Goal: Information Seeking & Learning: Learn about a topic

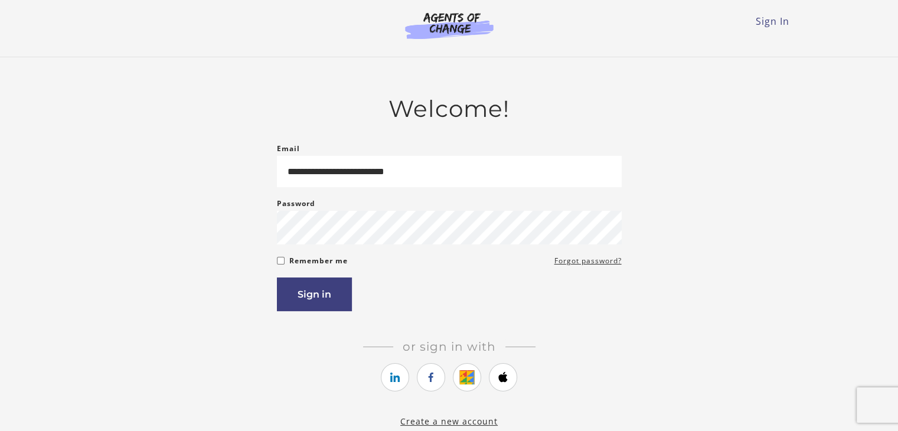
type input "**********"
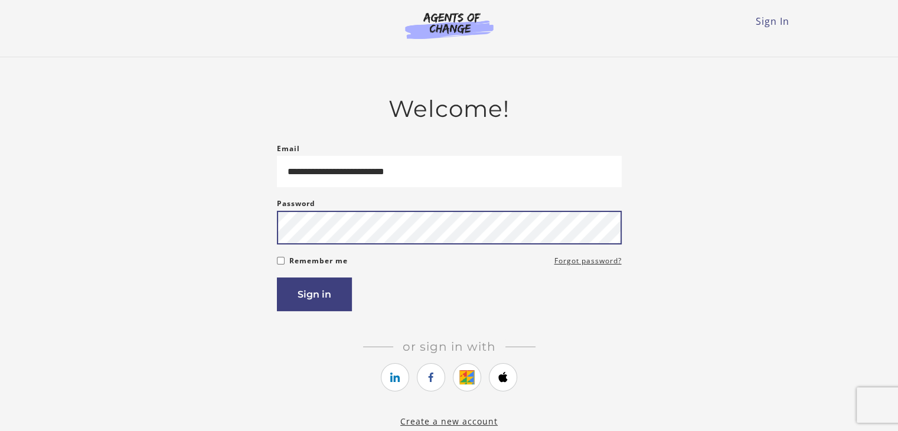
click at [277, 278] on button "Sign in" at bounding box center [314, 295] width 75 height 34
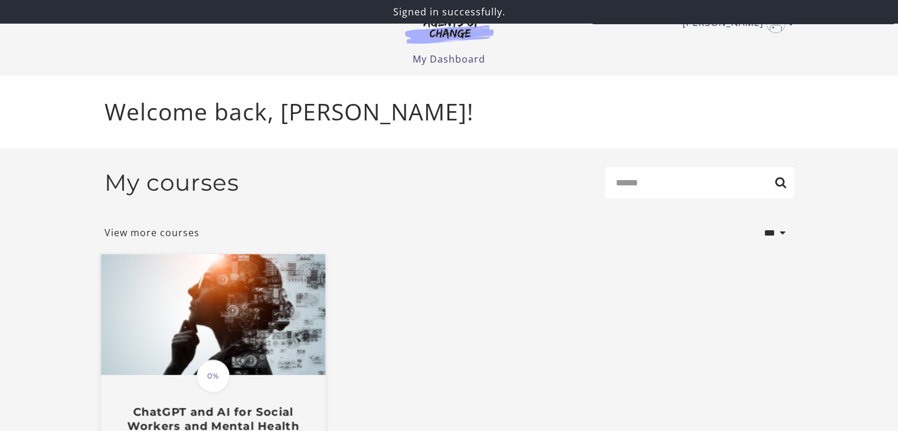
click at [184, 405] on div "Translation missing: en.liquid.partials.dashboard_course_card.progress_descript…" at bounding box center [212, 411] width 224 height 70
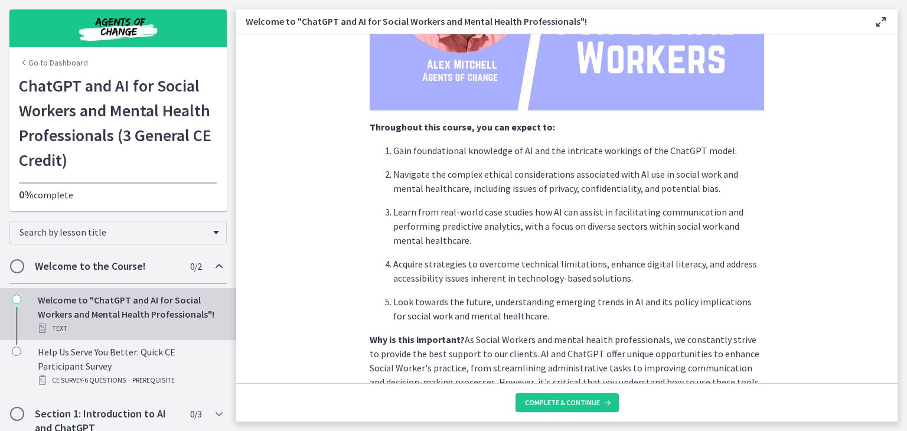
scroll to position [284, 0]
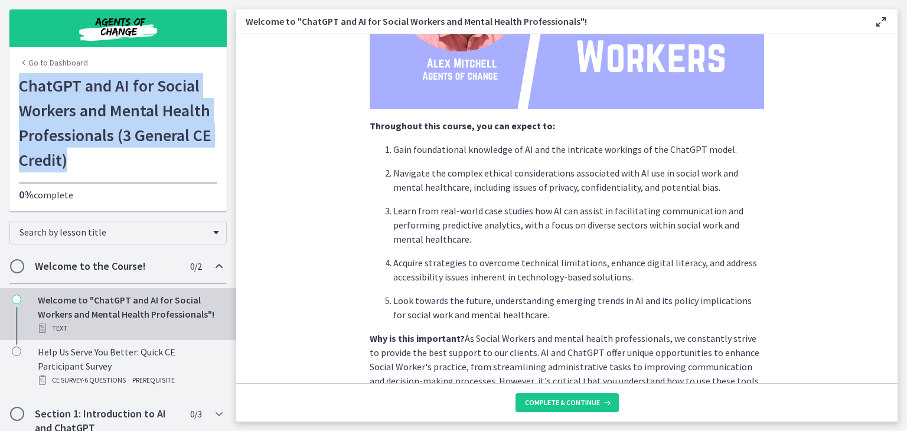
drag, startPoint x: 13, startPoint y: 86, endPoint x: 148, endPoint y: 157, distance: 152.7
click at [148, 157] on div "Go to Dashboard ChatGPT and AI for Social Workers and Mental Health Professiona…" at bounding box center [117, 142] width 217 height 138
copy h1 "ChatGPT and AI for Social Workers and Mental Health Professionals (3 General CE…"
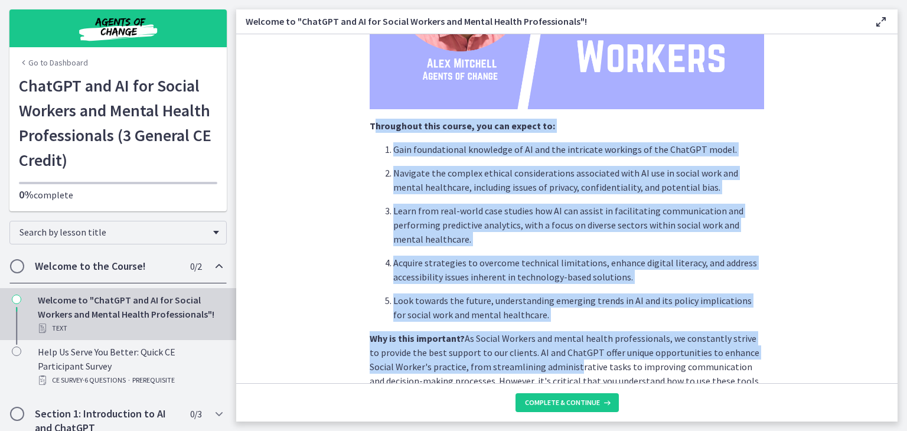
drag, startPoint x: 368, startPoint y: 116, endPoint x: 545, endPoint y: 362, distance: 303.0
click at [545, 362] on div "We're thrilled to have you join us on this journey to explore how Artificial In…" at bounding box center [567, 201] width 395 height 836
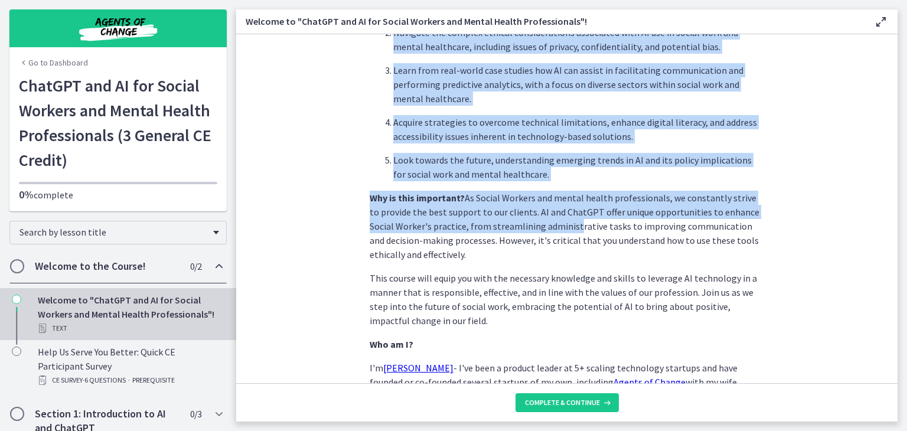
scroll to position [450, 0]
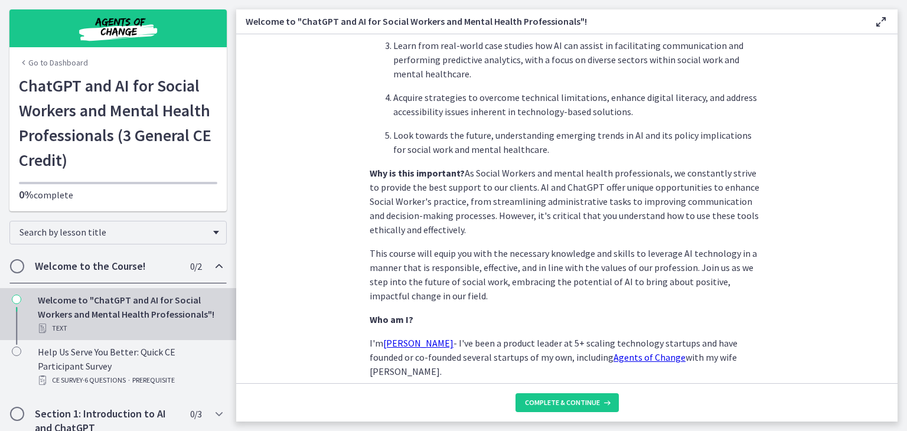
click at [641, 185] on p "Why is this important? As Social Workers and mental health professionals, we co…" at bounding box center [567, 201] width 395 height 71
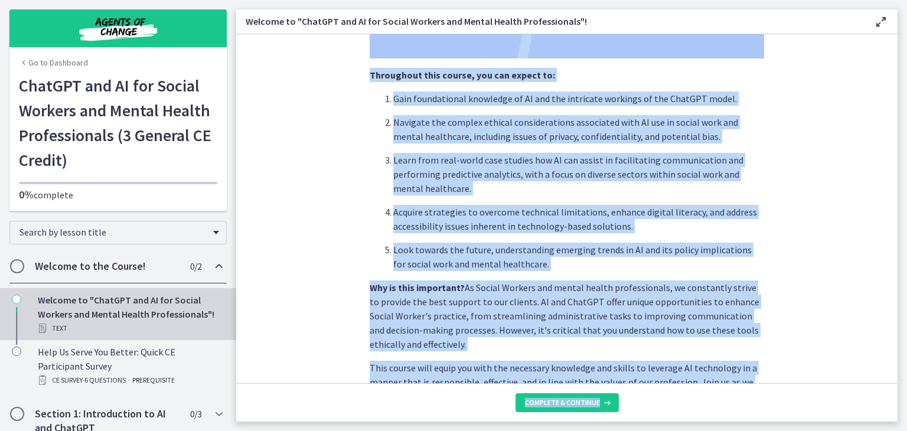
scroll to position [553, 0]
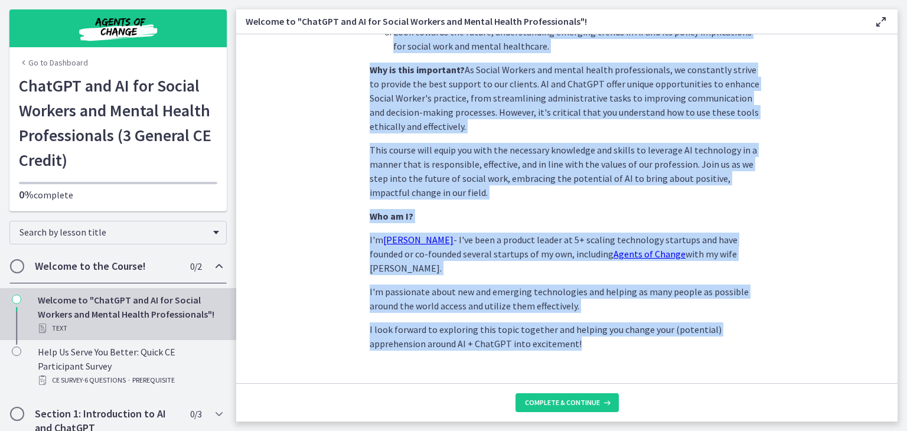
drag, startPoint x: 366, startPoint y: 70, endPoint x: 620, endPoint y: 341, distance: 371.5
copy div "Lo'ip dolorsit am cons adi elit se do eius tempori ut laboree dol Magnaaliqu En…"
click at [560, 408] on button "Complete & continue" at bounding box center [567, 402] width 103 height 19
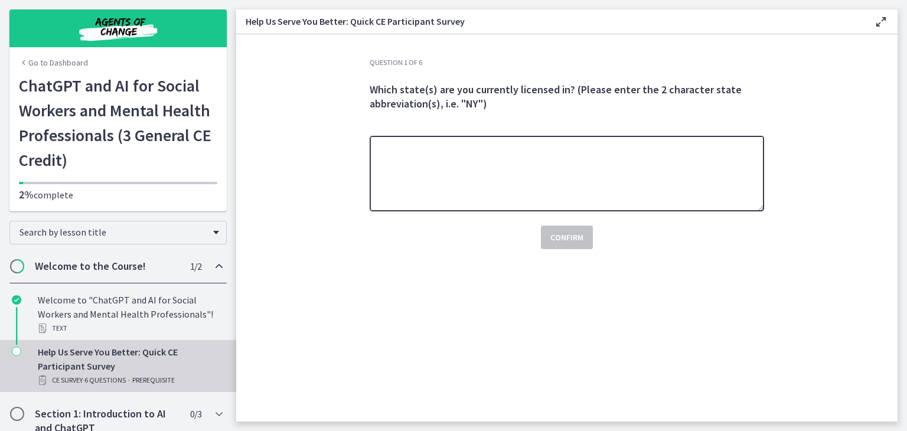
click at [633, 164] on textarea at bounding box center [567, 174] width 395 height 76
type textarea "**"
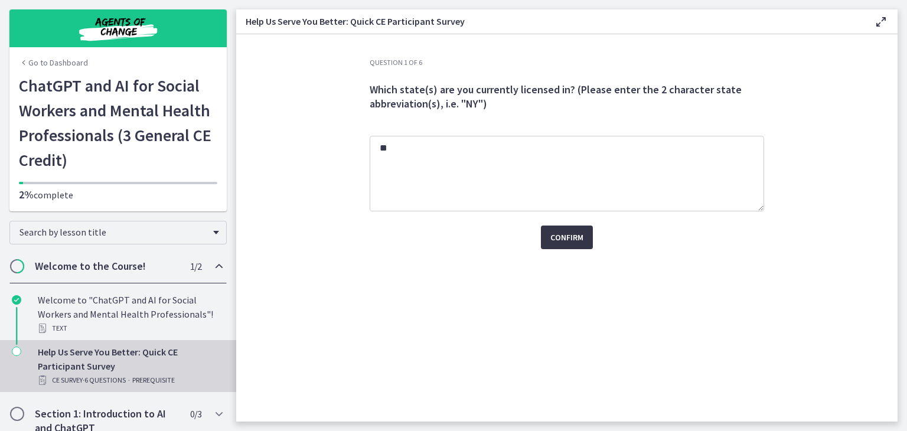
click at [588, 237] on button "Confirm" at bounding box center [567, 238] width 52 height 24
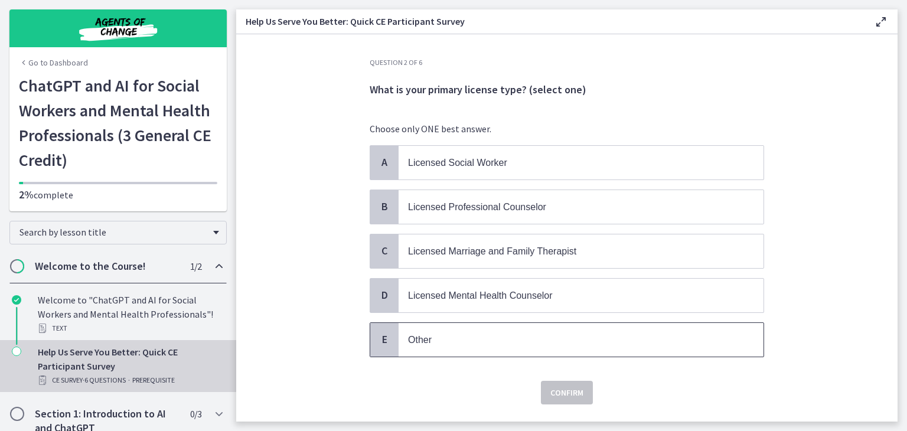
click at [477, 339] on p "Other" at bounding box center [569, 340] width 323 height 15
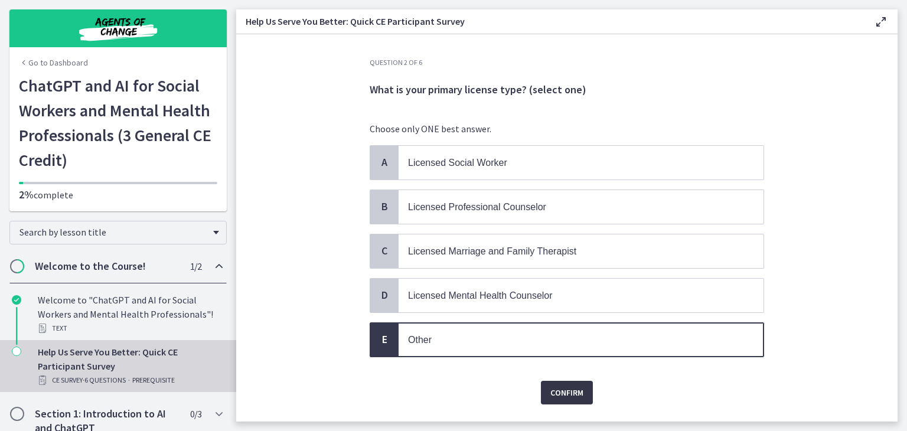
click at [561, 386] on span "Confirm" at bounding box center [567, 393] width 33 height 14
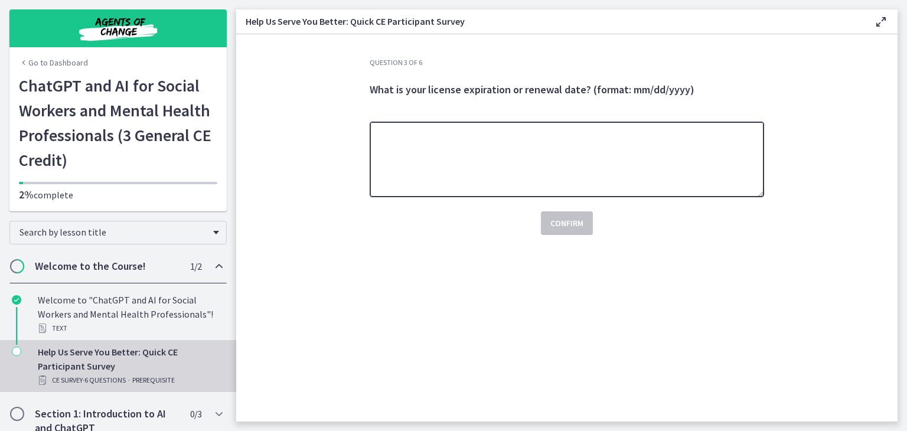
click at [581, 163] on textarea at bounding box center [567, 160] width 395 height 76
type textarea "***"
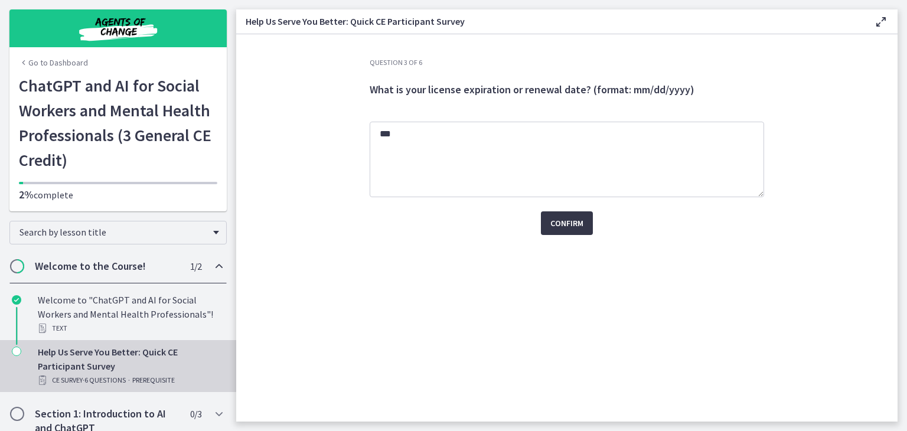
click at [574, 230] on span "Confirm" at bounding box center [567, 223] width 33 height 14
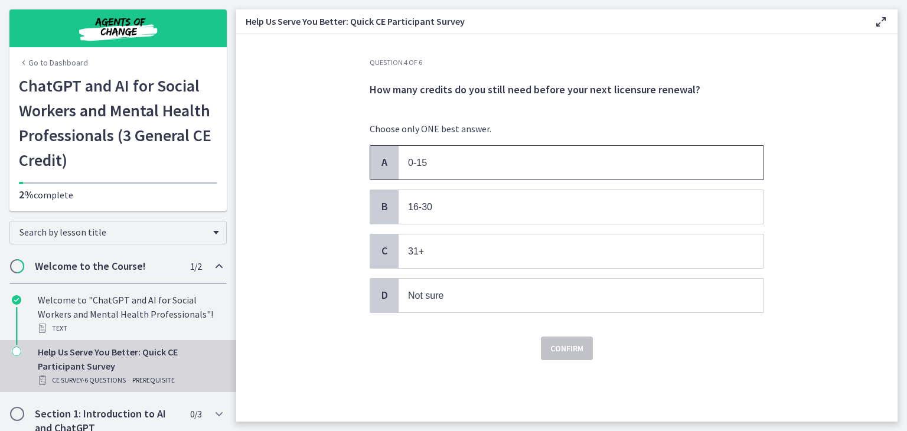
click at [529, 162] on p "0-15" at bounding box center [569, 162] width 323 height 15
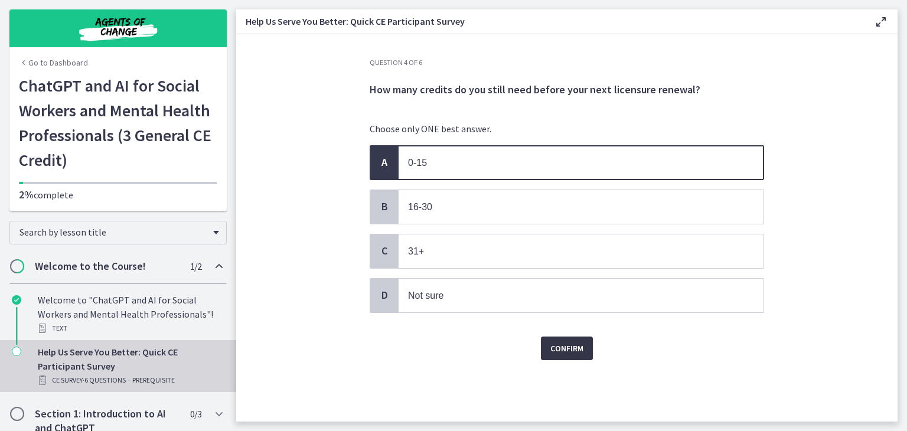
click at [575, 343] on span "Confirm" at bounding box center [567, 348] width 33 height 14
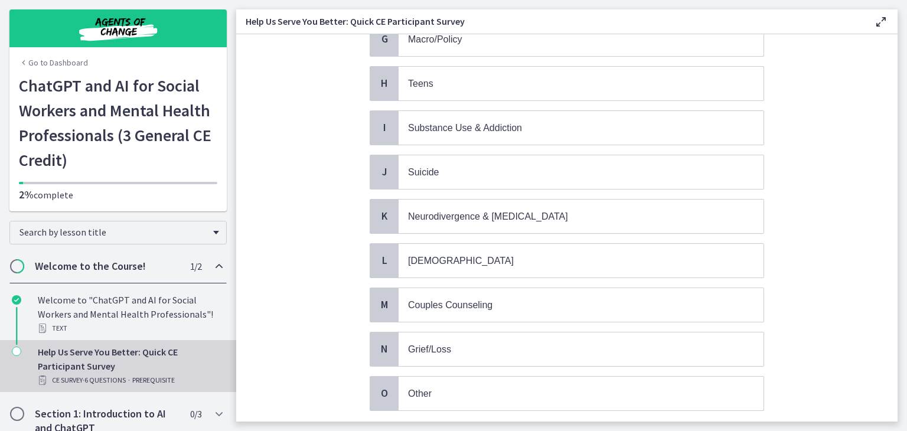
scroll to position [461, 0]
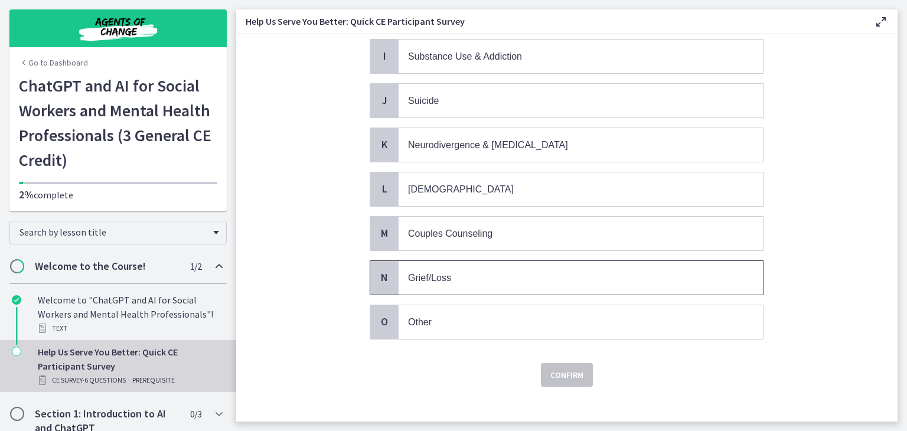
click at [383, 271] on span "N" at bounding box center [384, 278] width 14 height 14
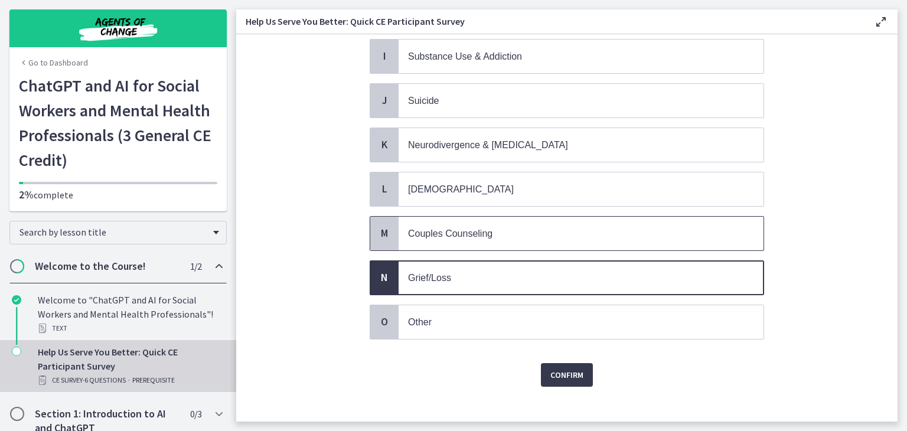
click at [383, 227] on span "M" at bounding box center [384, 233] width 14 height 14
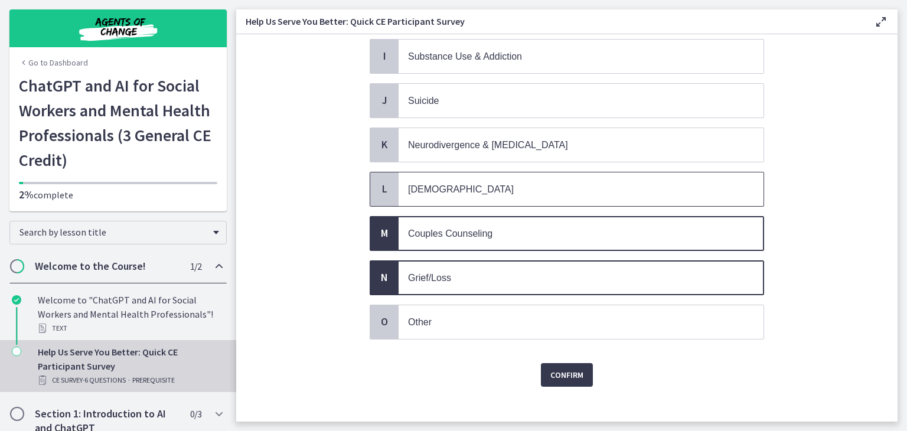
click at [377, 182] on span "L" at bounding box center [384, 189] width 14 height 14
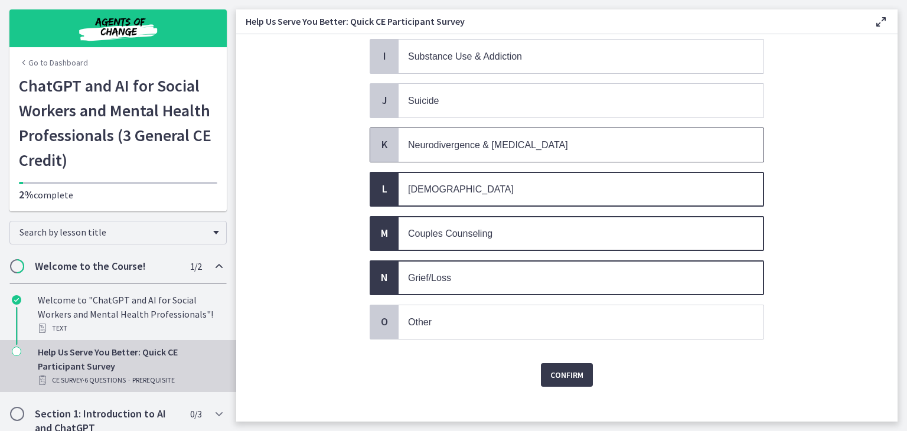
click at [384, 128] on div "K" at bounding box center [384, 145] width 28 height 34
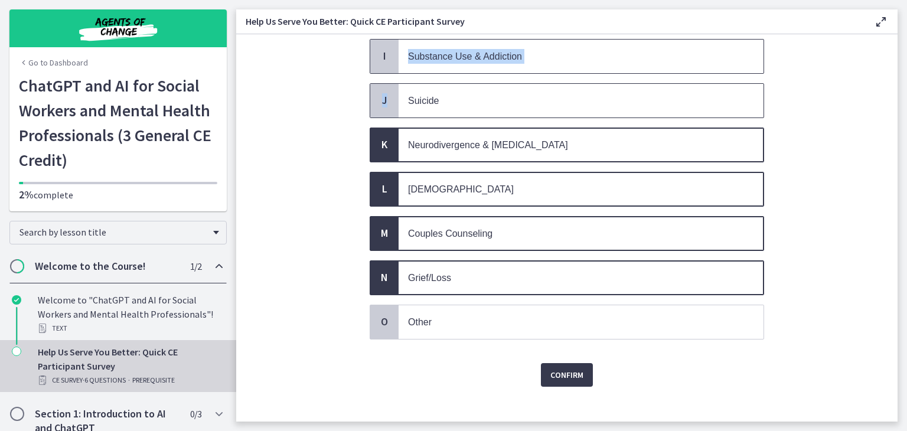
drag, startPoint x: 382, startPoint y: 99, endPoint x: 381, endPoint y: 48, distance: 51.4
click at [381, 48] on div "A School B Trauma, [MEDICAL_DATA] C Burnout, Organizational D Veterans E [MEDIC…" at bounding box center [567, 12] width 395 height 655
click at [381, 49] on span "I" at bounding box center [384, 56] width 14 height 14
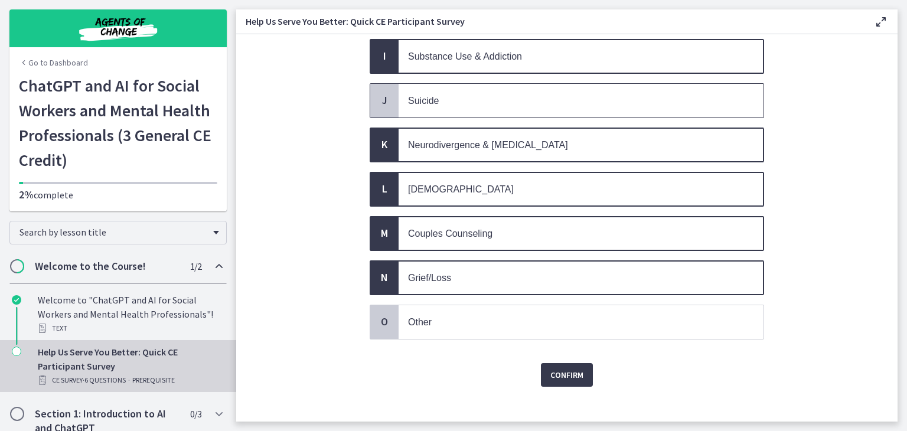
click at [390, 90] on div "J" at bounding box center [384, 101] width 28 height 34
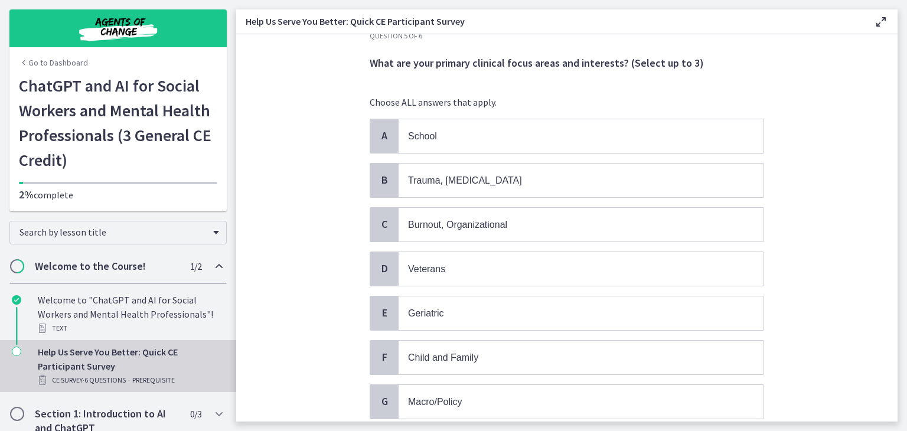
scroll to position [24, 0]
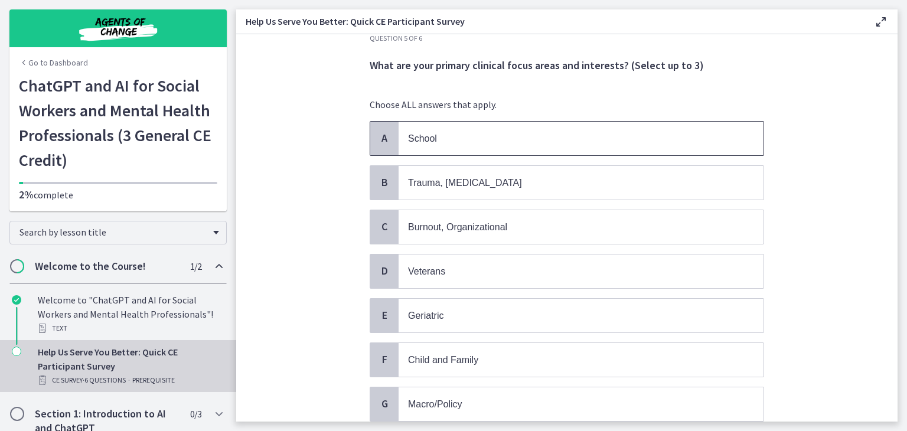
click at [383, 138] on span "A" at bounding box center [384, 138] width 14 height 14
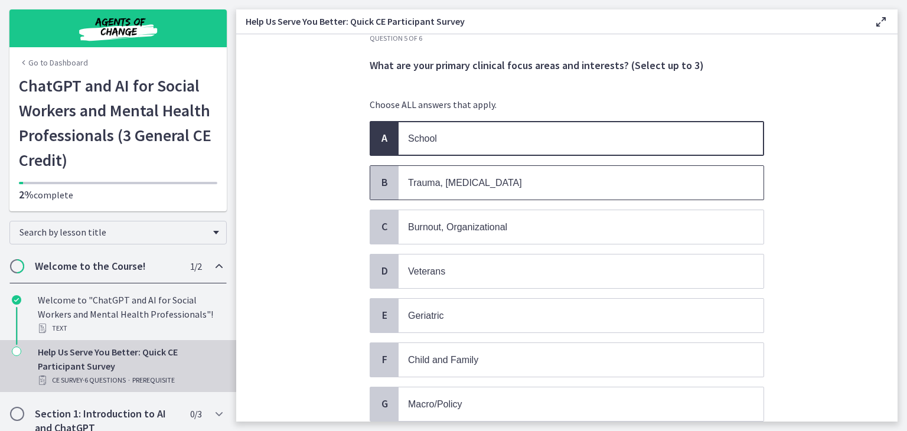
click at [380, 186] on span "B" at bounding box center [384, 182] width 14 height 14
click at [381, 230] on span "C" at bounding box center [384, 227] width 14 height 14
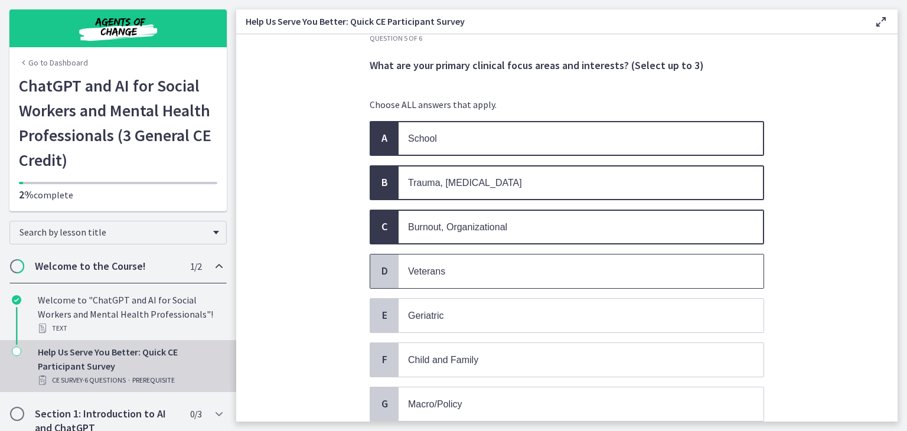
click at [382, 265] on span "D" at bounding box center [384, 271] width 14 height 14
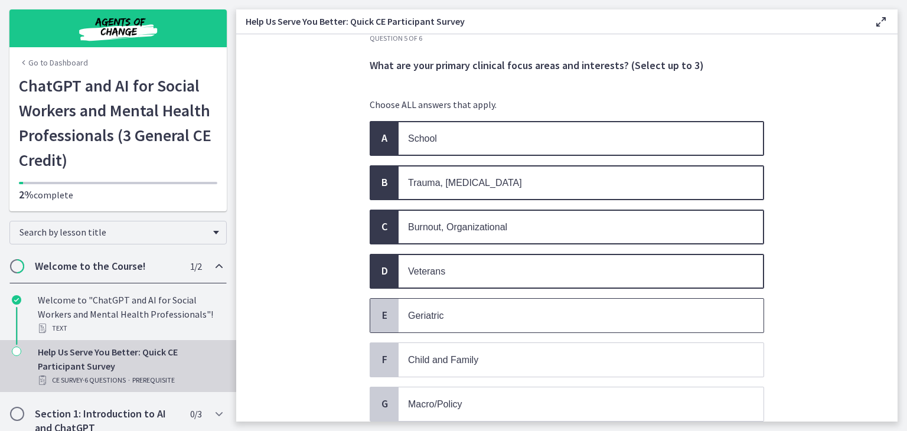
click at [383, 302] on div "E" at bounding box center [384, 316] width 28 height 34
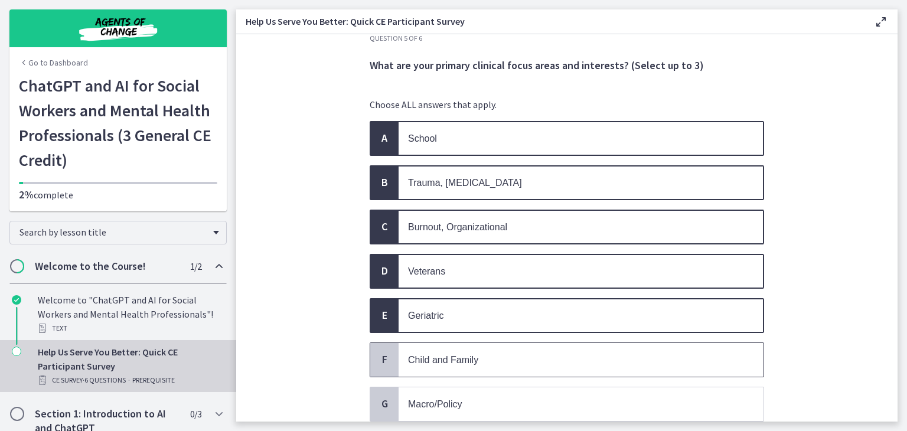
click at [383, 343] on div "F" at bounding box center [384, 360] width 28 height 34
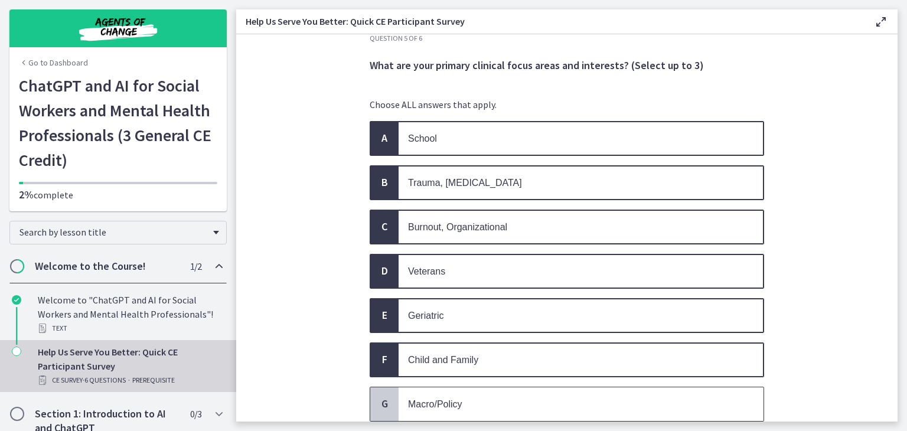
click at [386, 397] on span "G" at bounding box center [384, 404] width 14 height 14
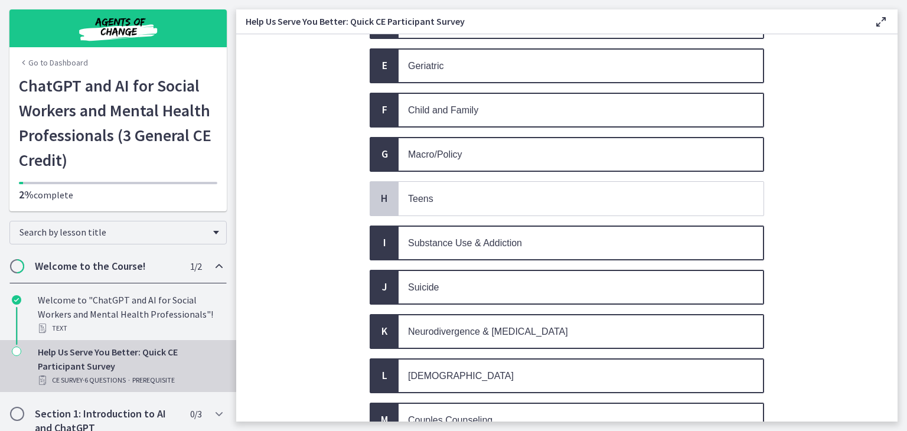
scroll to position [280, 0]
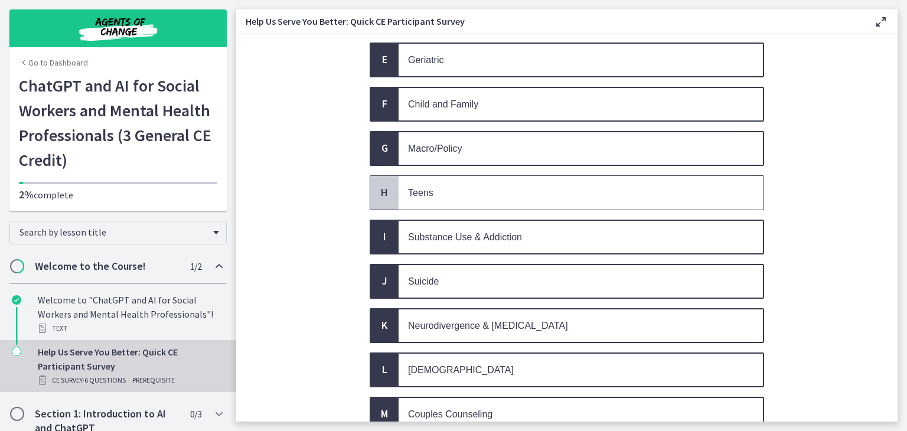
click at [377, 187] on span "H" at bounding box center [384, 192] width 14 height 14
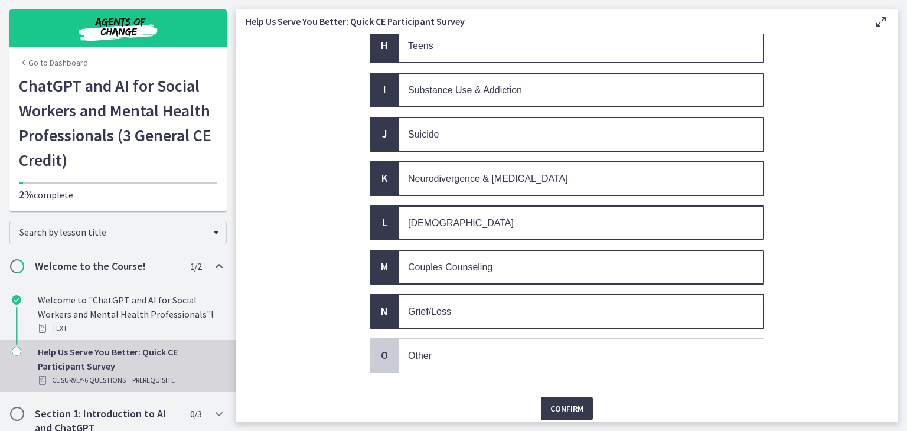
scroll to position [461, 0]
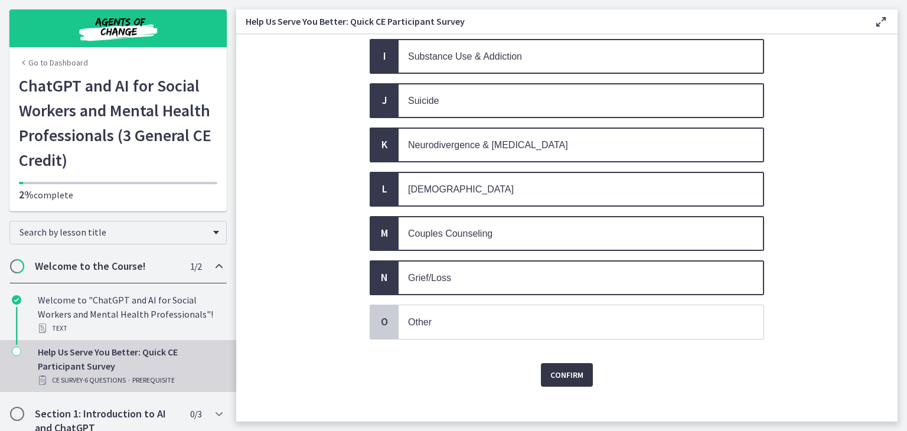
click at [568, 368] on span "Confirm" at bounding box center [567, 375] width 33 height 14
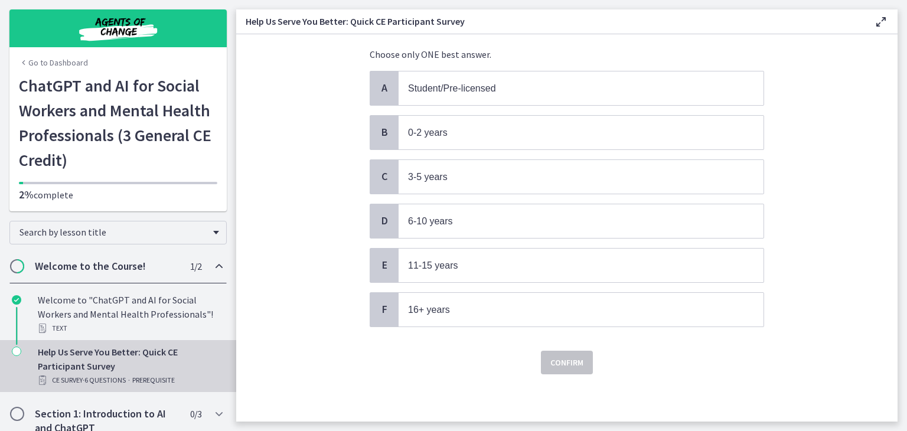
scroll to position [0, 0]
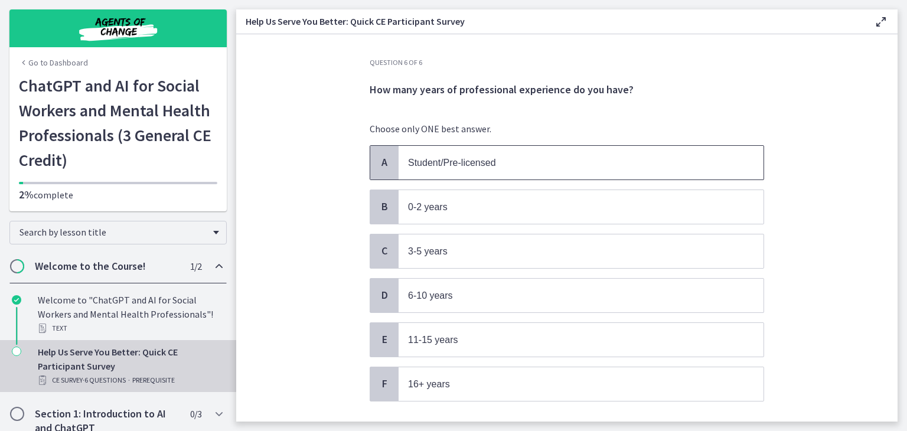
click at [390, 162] on div "A" at bounding box center [384, 163] width 28 height 34
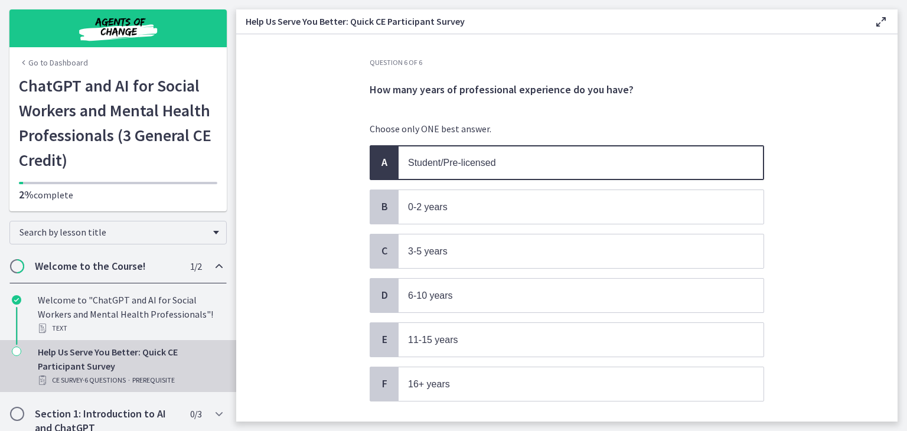
scroll to position [69, 0]
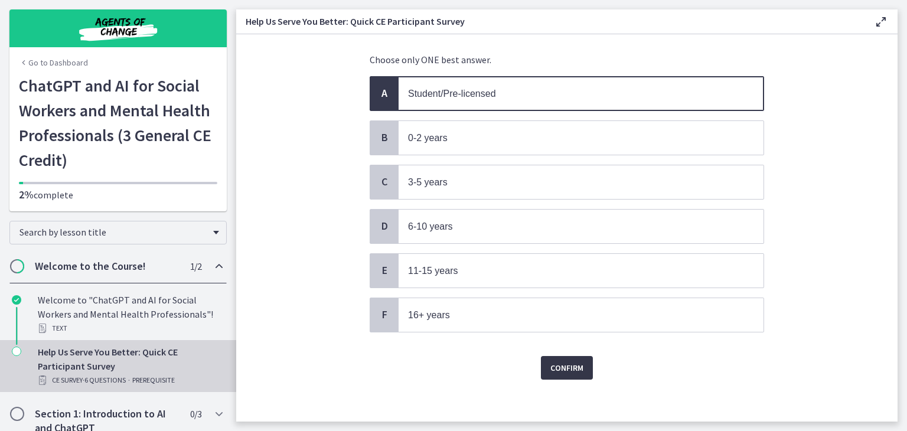
click at [576, 356] on button "Confirm" at bounding box center [567, 368] width 52 height 24
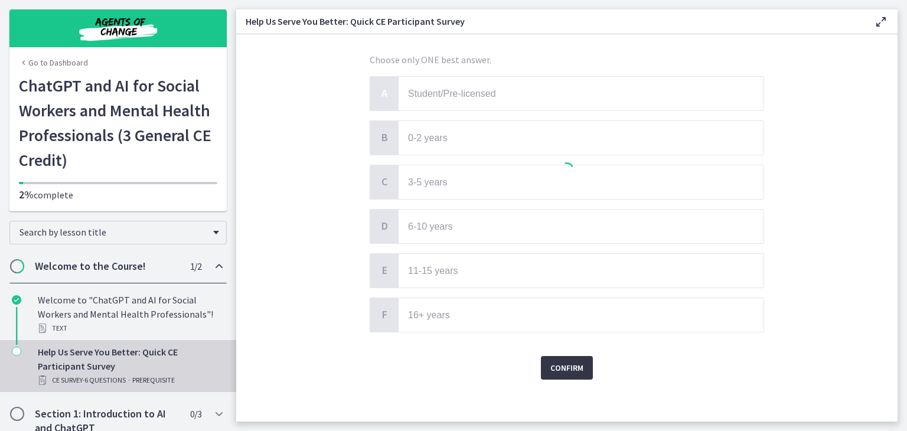
scroll to position [0, 0]
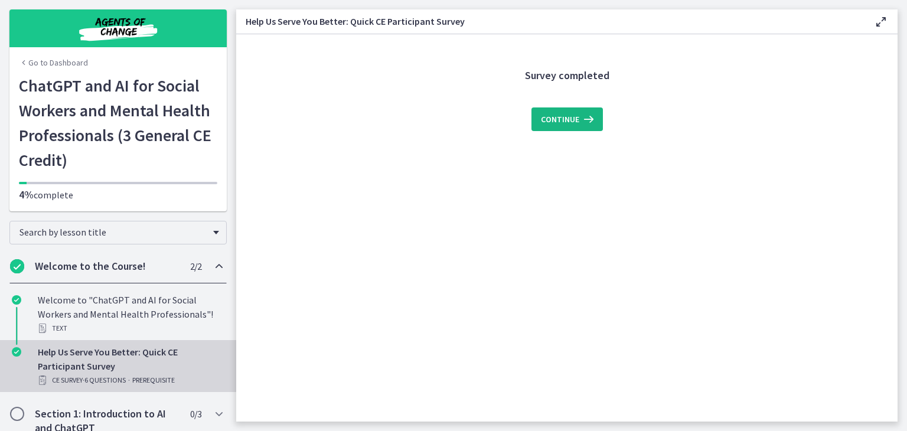
click at [576, 112] on button "Continue" at bounding box center [567, 120] width 71 height 24
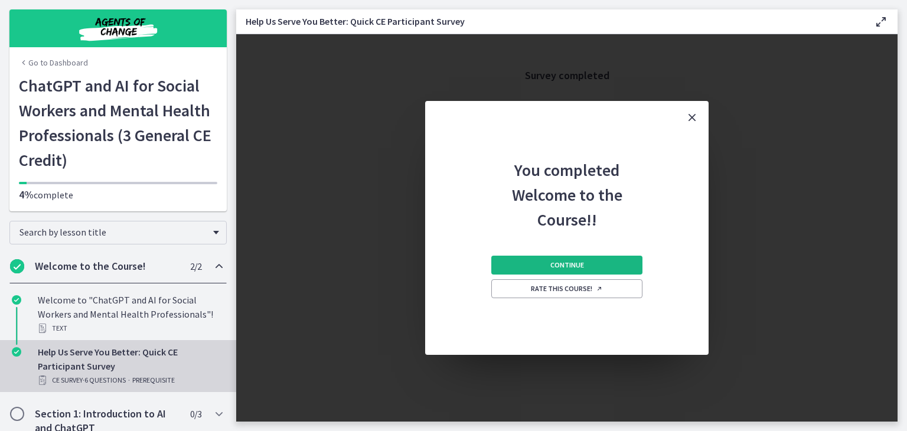
click at [628, 265] on button "Continue" at bounding box center [566, 265] width 151 height 19
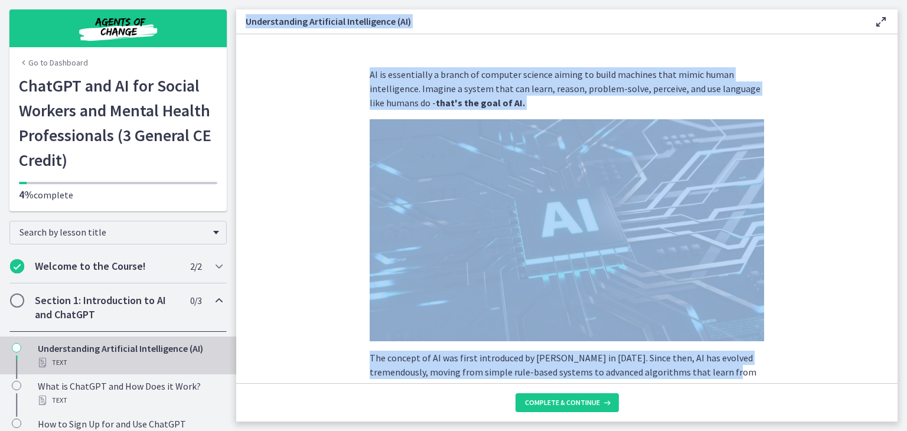
drag, startPoint x: 246, startPoint y: 22, endPoint x: 756, endPoint y: 372, distance: 619.0
click at [756, 372] on div "Understanding Artificial Intelligence (AI) Enable fullscreen AI is essentially …" at bounding box center [567, 215] width 662 height 412
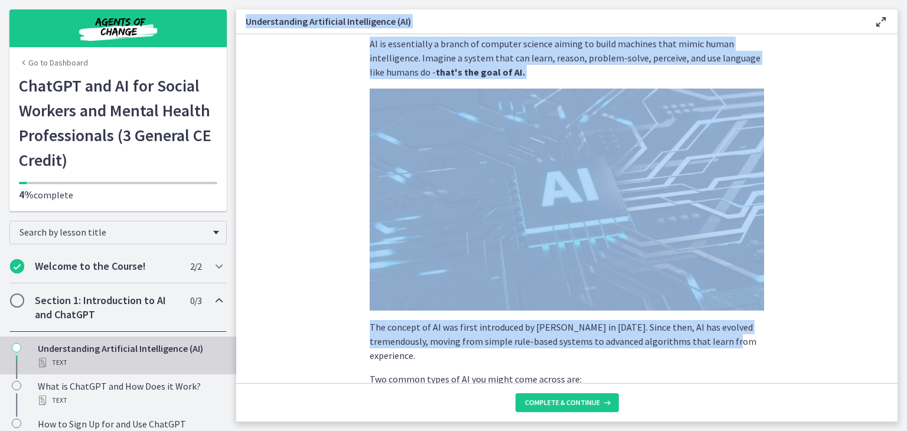
scroll to position [35, 0]
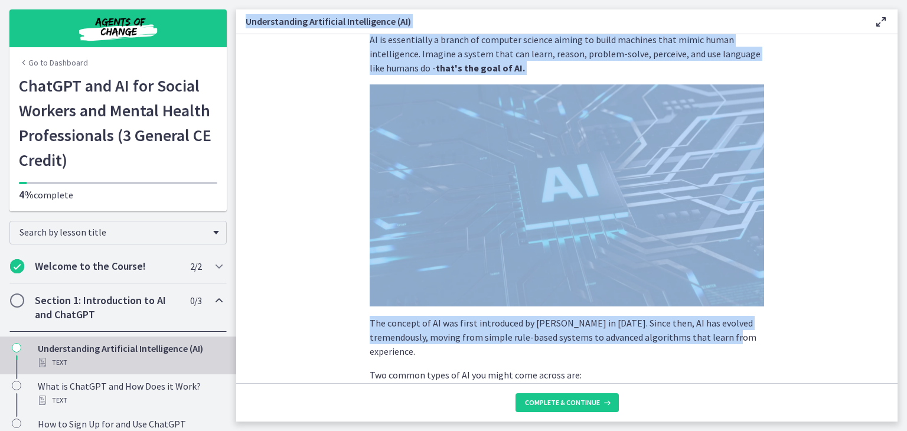
click at [522, 42] on p "AI is essentially a branch of computer science aiming to build machines that mi…" at bounding box center [567, 53] width 395 height 43
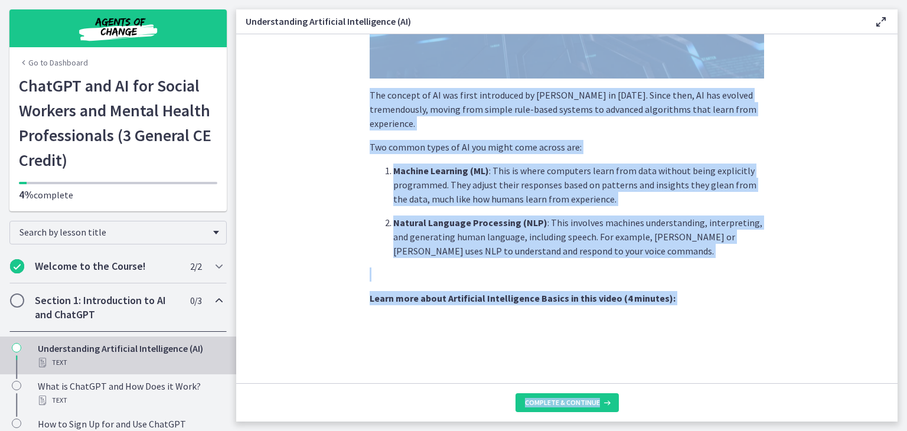
scroll to position [519, 0]
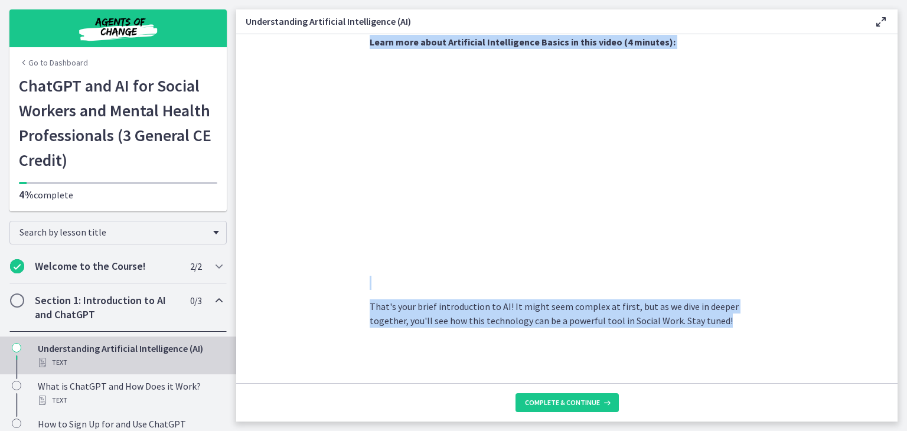
drag, startPoint x: 366, startPoint y: 38, endPoint x: 683, endPoint y: 374, distance: 461.7
click at [582, 310] on p "That's your brief introduction to AI! It might seem complex at first, but as we…" at bounding box center [567, 313] width 395 height 28
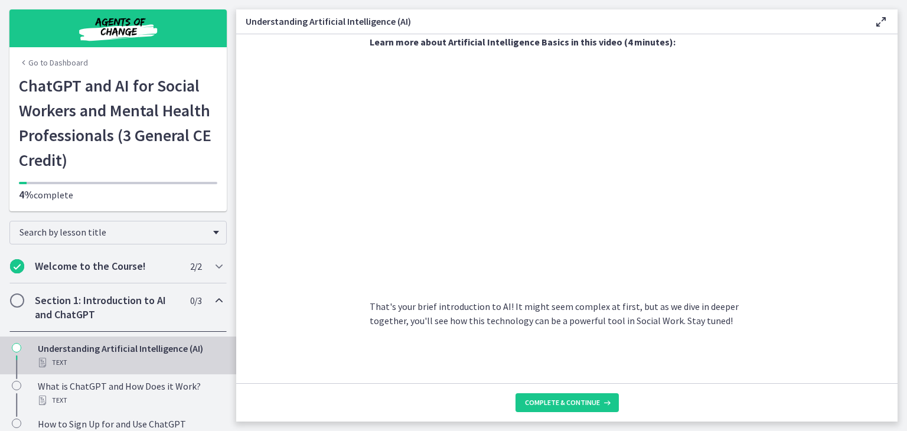
drag, startPoint x: 685, startPoint y: 327, endPoint x: 686, endPoint y: 320, distance: 6.5
click at [686, 320] on section "AI is essentially a branch of computer science aiming to build machines that mi…" at bounding box center [567, 208] width 662 height 349
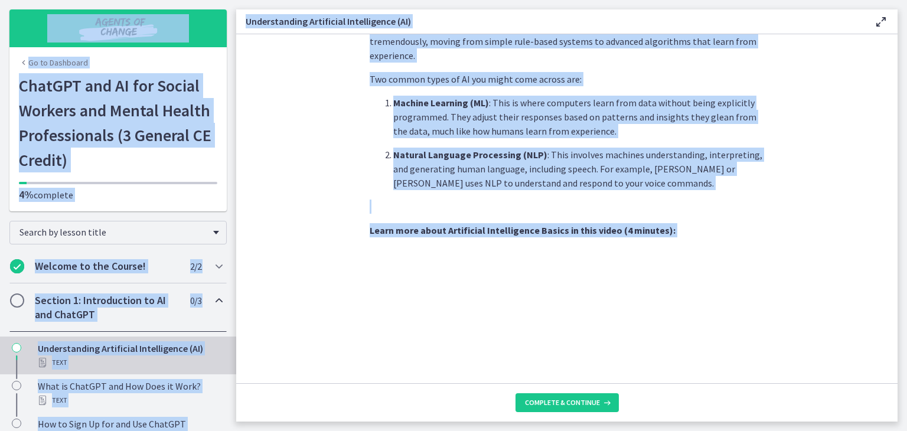
scroll to position [0, 0]
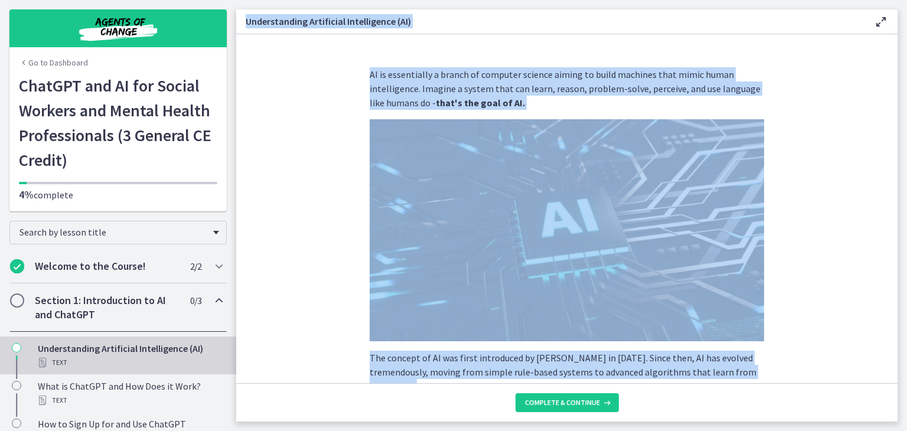
drag, startPoint x: 686, startPoint y: 320, endPoint x: 246, endPoint y: 25, distance: 530.0
click at [246, 25] on div "Understanding Artificial Intelligence (AI) Enable fullscreen AI is essentially …" at bounding box center [567, 215] width 662 height 412
copy div "Loremipsumdol Sitametcon Adipiscingel (SE) Doeius temporinci UT la etdoloremag …"
